Goal: Obtain resource: Download file/media

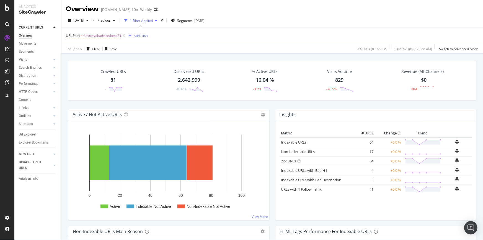
click at [110, 34] on span "^.*/travel/advice/best.*$" at bounding box center [102, 36] width 38 height 8
click at [107, 57] on input "/travel/advice/best" at bounding box center [97, 58] width 52 height 9
paste input "[URL][DOMAIN_NAME]"
type input "[URL][DOMAIN_NAME]"
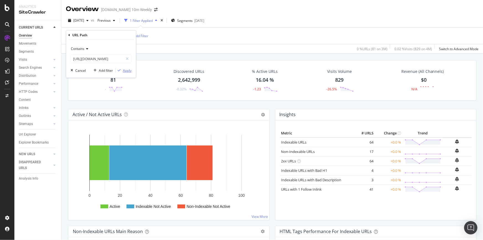
click at [130, 72] on div "Apply" at bounding box center [127, 70] width 9 height 5
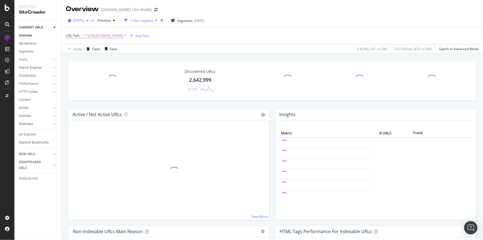
click at [84, 21] on span "[DATE]" at bounding box center [78, 20] width 11 height 5
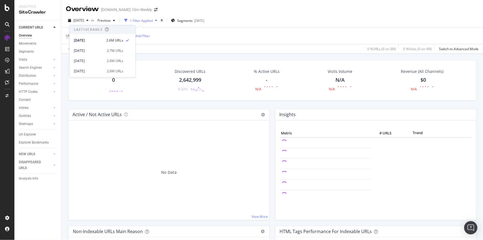
click at [123, 36] on span "^.*[URL][DOMAIN_NAME]" at bounding box center [103, 36] width 40 height 8
click at [108, 62] on input "[URL][DOMAIN_NAME]" at bounding box center [97, 58] width 52 height 9
click at [109, 59] on input "[URL][DOMAIN_NAME]" at bounding box center [97, 58] width 52 height 9
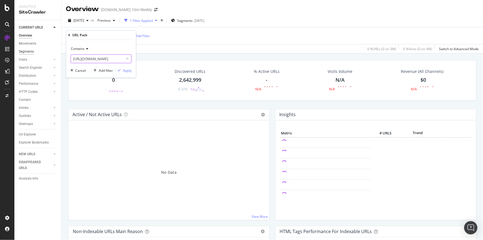
drag, startPoint x: 113, startPoint y: 58, endPoint x: 33, endPoint y: 51, distance: 80.1
click at [33, 51] on body "Analytics SiteCrawler CURRENT URLS Overview Movements Segments Visits Analysis …" at bounding box center [241, 120] width 483 height 240
type input "/travel/inspiration/worlds-best-festivals-8vjbnwtqb"
click at [123, 72] on div "Apply" at bounding box center [127, 70] width 9 height 5
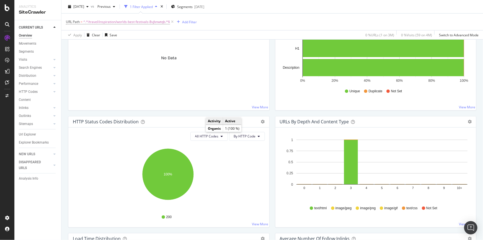
scroll to position [101, 0]
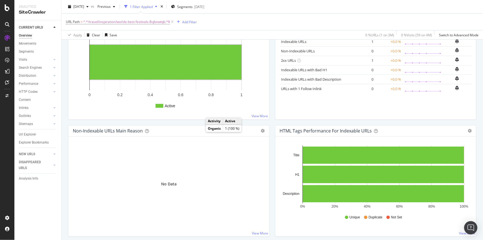
click at [169, 55] on rect "A chart." at bounding box center [166, 62] width 152 height 35
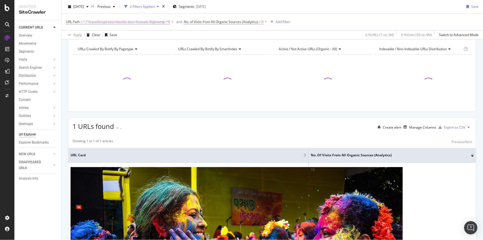
scroll to position [36, 0]
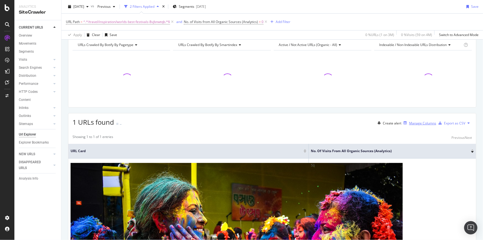
click at [411, 125] on div "Manage Columns" at bounding box center [422, 123] width 27 height 5
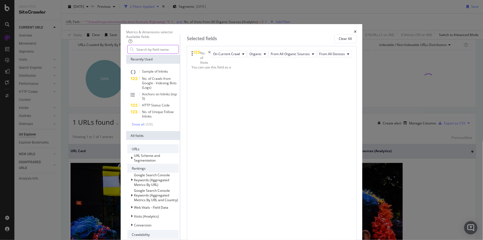
click at [161, 50] on input "modal" at bounding box center [157, 49] width 43 height 8
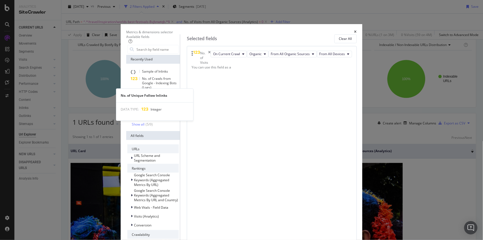
click at [174, 109] on span "No. of Unique Follow Inlinks" at bounding box center [158, 113] width 32 height 9
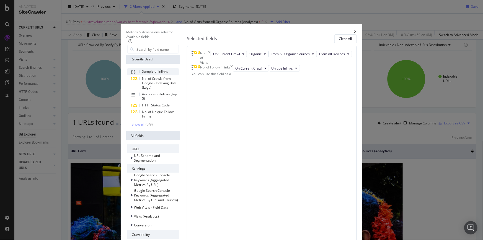
click at [169, 75] on div "Sample of Inlinks" at bounding box center [153, 71] width 52 height 7
click at [167, 52] on input "modal" at bounding box center [157, 49] width 43 height 8
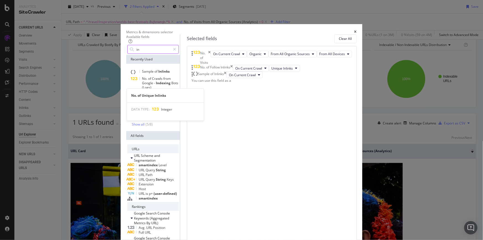
type input "in"
click at [178, 113] on div "No. of Unique Inlinks" at bounding box center [153, 116] width 52 height 7
click at [227, 78] on icon "times" at bounding box center [225, 74] width 2 height 7
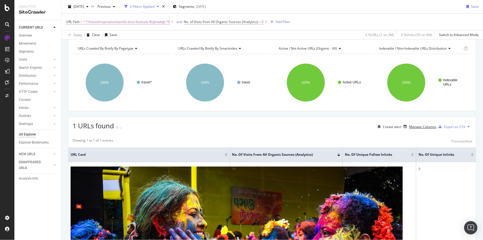
scroll to position [36, 0]
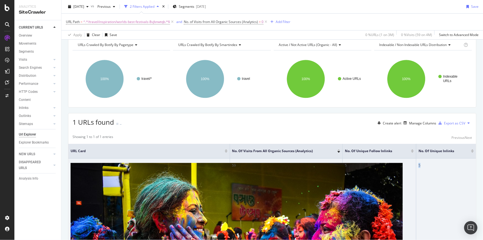
drag, startPoint x: 418, startPoint y: 189, endPoint x: 408, endPoint y: 188, distance: 10.5
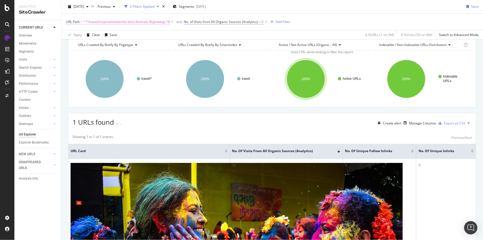
click at [155, 21] on span "^.*/travel/inspiration/worlds-best-festivals-8vjbnwtqb.*$" at bounding box center [126, 22] width 87 height 8
click at [116, 44] on input "/travel/inspiration/worlds-best-festivals-8vjbnwtqb" at bounding box center [97, 44] width 52 height 9
click at [110, 45] on input "/travel/inspiration/worlds-best-festivals-8vjbnwtqb" at bounding box center [97, 44] width 52 height 9
drag, startPoint x: 102, startPoint y: 44, endPoint x: 301, endPoint y: 58, distance: 198.8
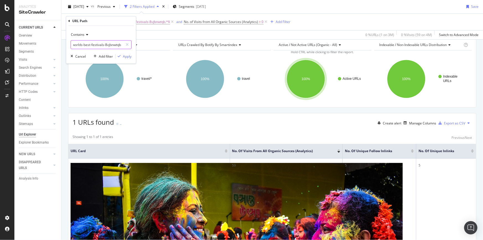
click at [301, 58] on body "Analytics SiteCrawler CURRENT URLS Overview Movements Segments Visits Analysis …" at bounding box center [241, 120] width 483 height 240
type input "/travel/inspiration/"
click at [132, 57] on div "Contains /travel/inspiration/ Cancel Add filter Apply" at bounding box center [101, 45] width 70 height 38
click at [128, 57] on div "Apply" at bounding box center [127, 56] width 9 height 5
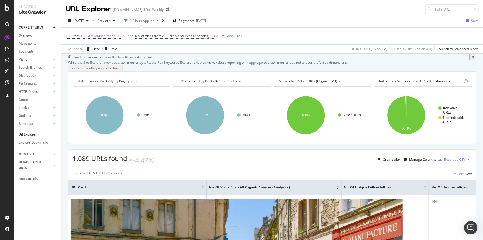
click at [454, 162] on div "Export as CSV" at bounding box center [454, 159] width 21 height 5
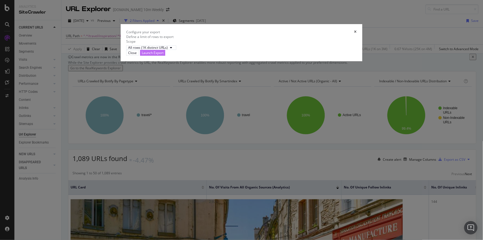
click at [164, 55] on div "Launch Export" at bounding box center [153, 52] width 22 height 5
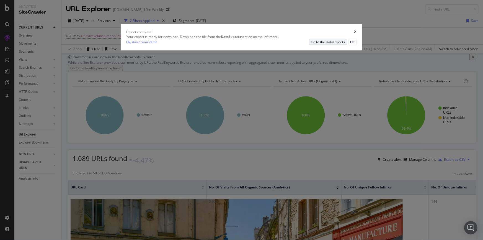
click at [313, 44] on div "Go to the DataExports" at bounding box center [328, 42] width 34 height 5
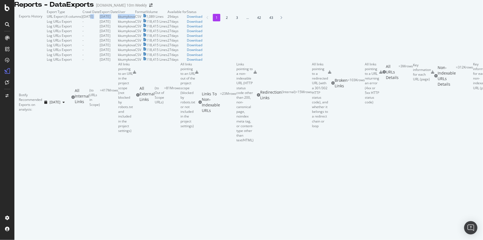
drag, startPoint x: 119, startPoint y: 57, endPoint x: 260, endPoint y: 57, distance: 141.5
click at [202, 19] on tr "URL Export (4 columns) [DATE] [DATE] kkumykova CSV 1,089 Lines 29 days Download" at bounding box center [125, 16] width 156 height 5
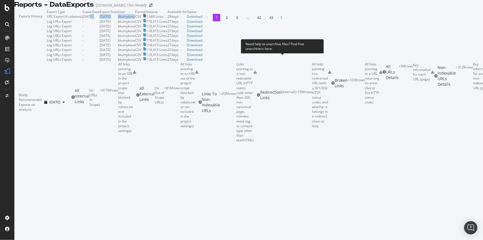
click at [146, 17] on icon at bounding box center [144, 15] width 2 height 3
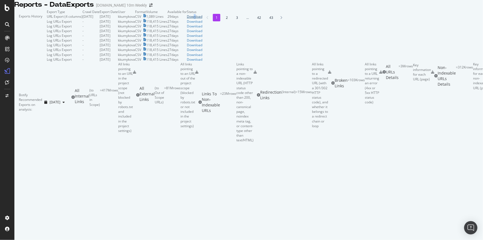
drag, startPoint x: 432, startPoint y: 52, endPoint x: 434, endPoint y: 57, distance: 5.1
click at [202, 19] on td "Download" at bounding box center [195, 16] width 16 height 5
click at [202, 19] on div "Download" at bounding box center [195, 16] width 16 height 5
